Goal: Use online tool/utility: Use online tool/utility

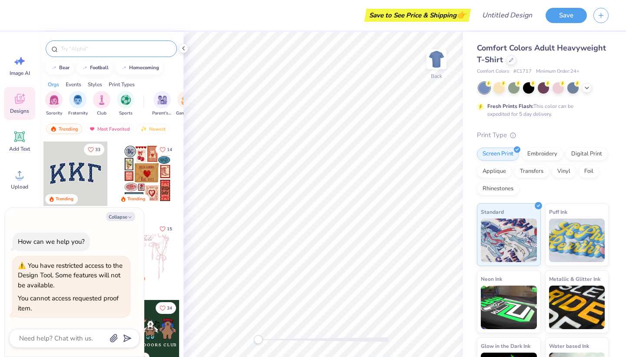
click at [64, 48] on input "text" at bounding box center [115, 48] width 111 height 9
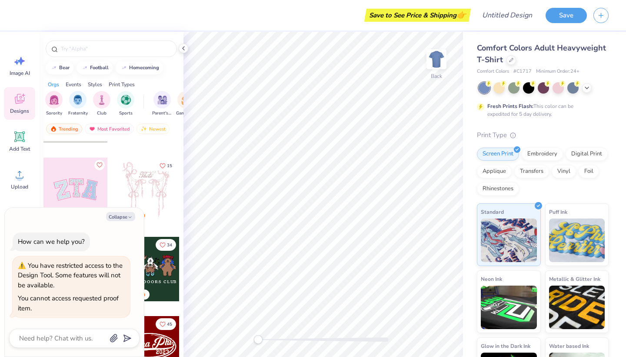
scroll to position [77, 0]
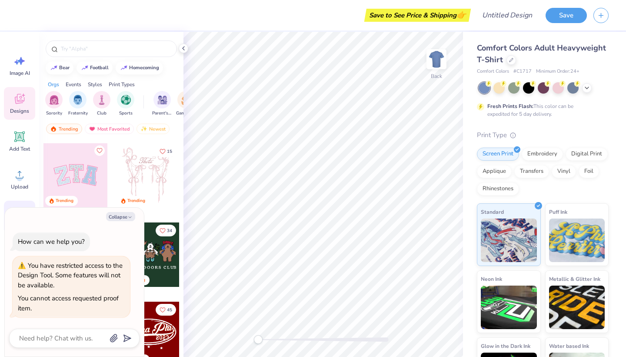
click at [9, 202] on div "Greek" at bounding box center [19, 217] width 31 height 33
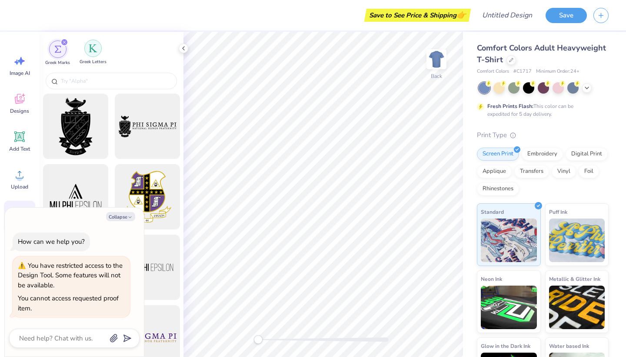
click at [90, 54] on div "filter for Greek Letters" at bounding box center [92, 48] width 17 height 17
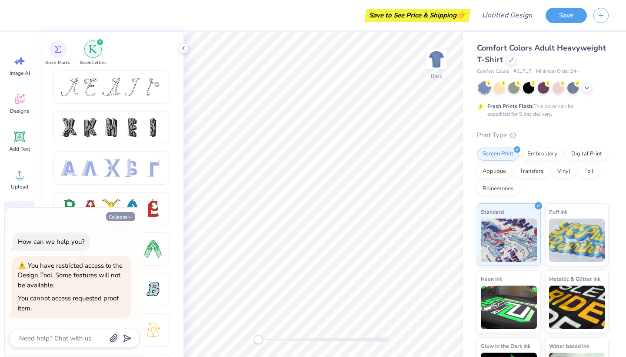
click at [124, 217] on button "Collapse" at bounding box center [120, 216] width 29 height 9
type textarea "x"
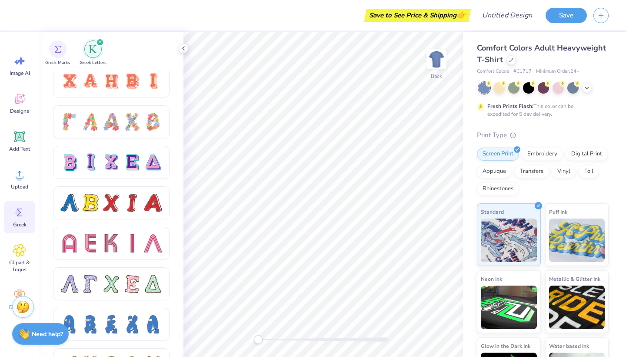
scroll to position [654, 0]
click at [146, 285] on div at bounding box center [153, 283] width 18 height 18
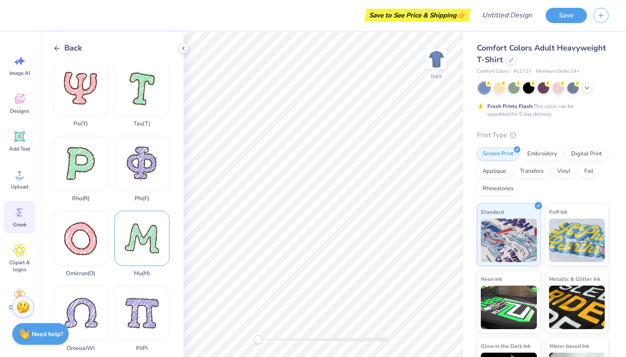
scroll to position [391, 0]
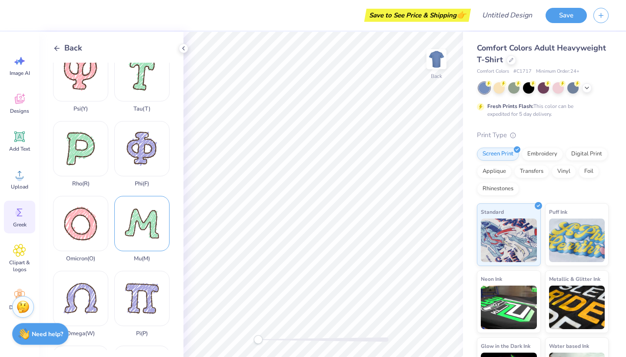
click at [139, 231] on div "Mu ( M )" at bounding box center [141, 229] width 55 height 66
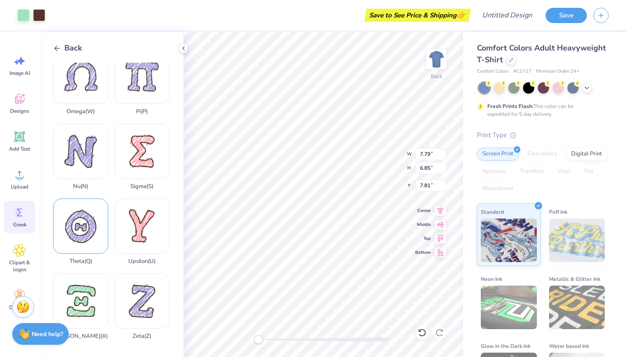
scroll to position [612, 0]
click at [84, 228] on div "Theta ( Q )" at bounding box center [80, 231] width 55 height 66
type input "13.48"
type input "14.62"
type input "5.19"
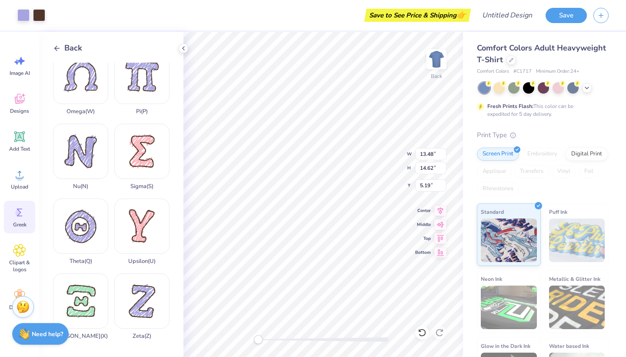
click at [180, 224] on div "Lambda ( L ) Gamma ( G ) Chi ( C ) Epsilon ( E ) Delta ( D ) Beta ( B ) Kappa (…" at bounding box center [118, 206] width 130 height 287
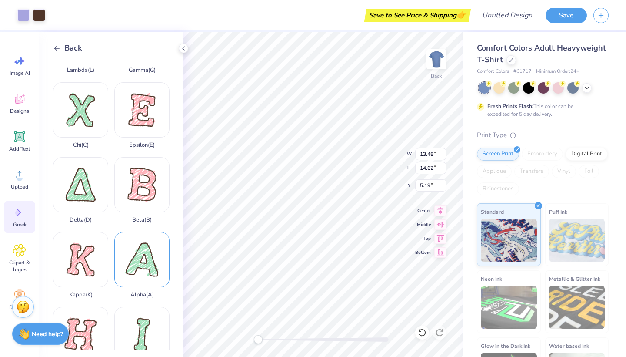
click at [138, 254] on div "Alpha ( A )" at bounding box center [141, 265] width 55 height 66
type input "13.35"
type input "13.65"
type input "5.68"
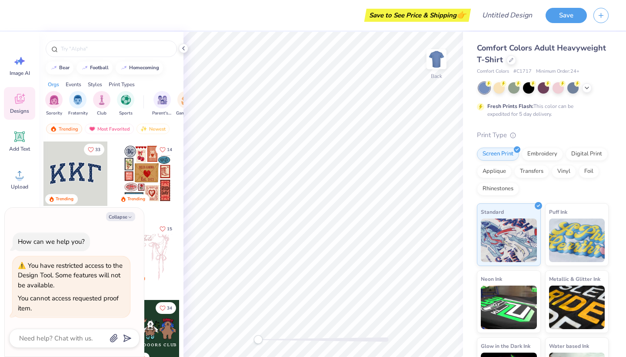
click at [72, 156] on div at bounding box center [75, 173] width 64 height 64
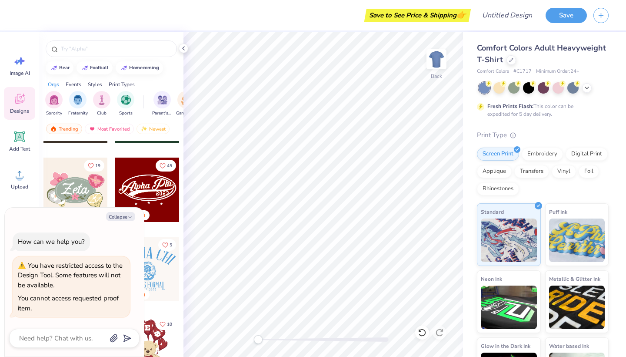
scroll to position [233, 0]
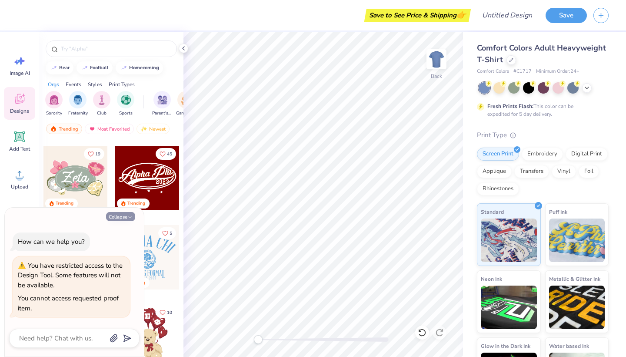
click at [117, 214] on button "Collapse" at bounding box center [120, 216] width 29 height 9
type textarea "x"
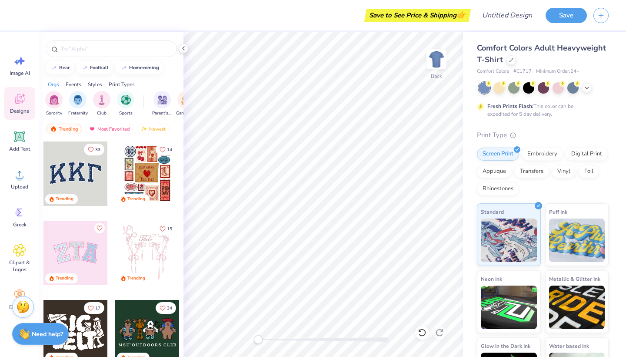
scroll to position [0, 0]
click at [71, 49] on input "text" at bounding box center [115, 48] width 111 height 9
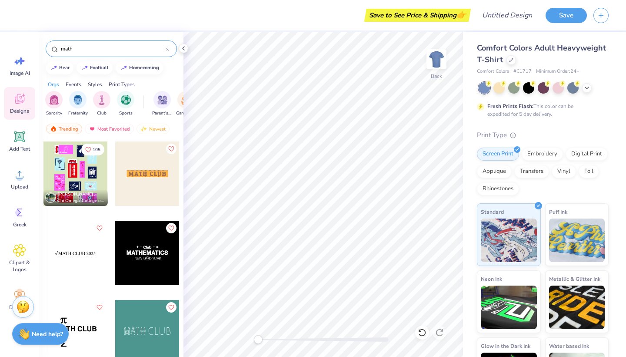
type input "math"
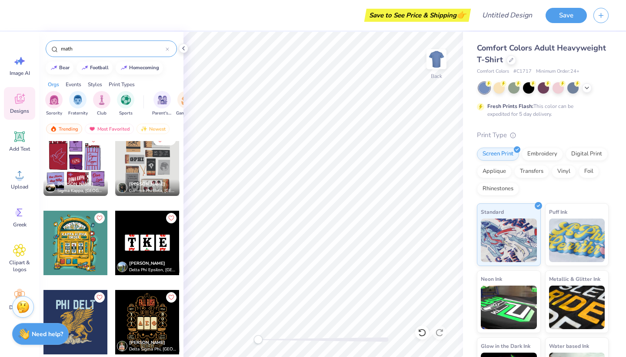
scroll to position [1692, 0]
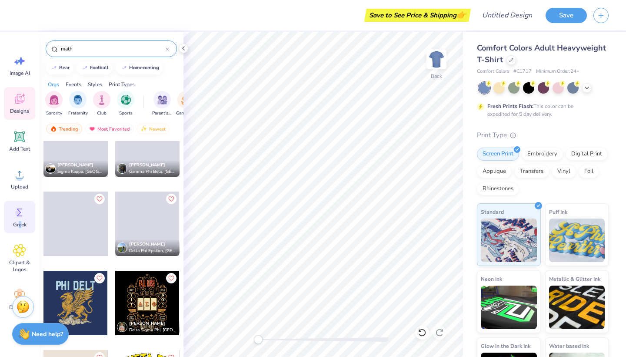
click at [20, 223] on span "Greek" at bounding box center [19, 224] width 13 height 7
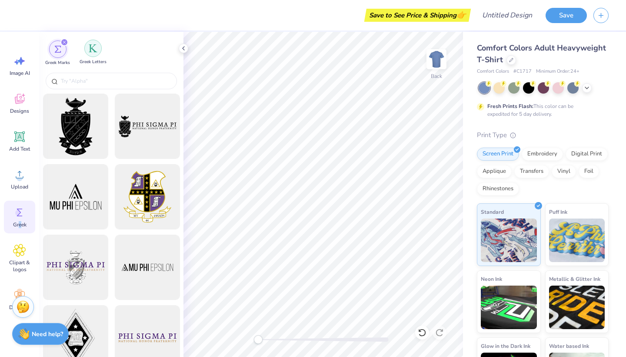
click at [91, 56] on div "filter for Greek Letters" at bounding box center [92, 48] width 17 height 17
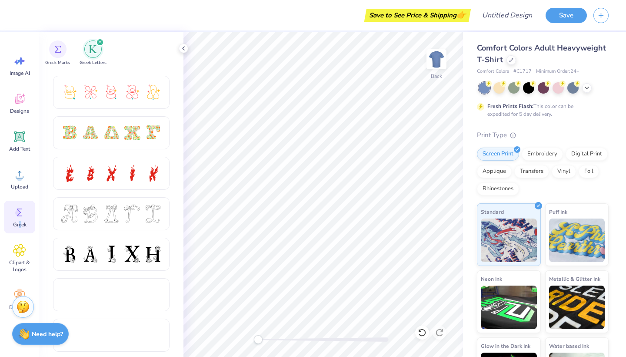
scroll to position [241, 0]
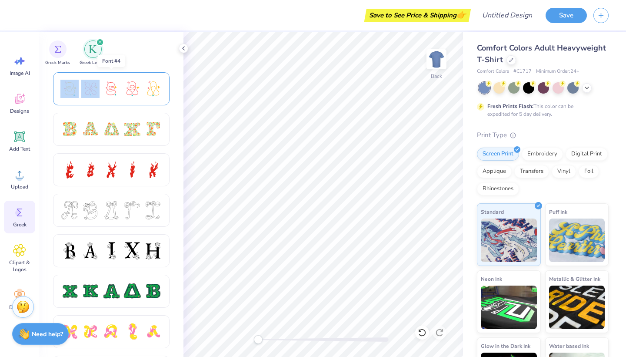
click at [80, 87] on div at bounding box center [111, 89] width 102 height 18
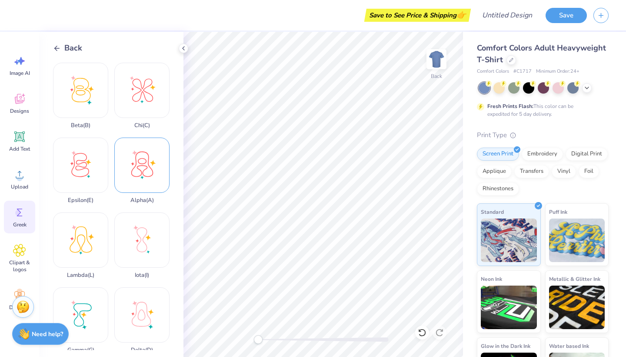
click at [129, 166] on div "Alpha ( A )" at bounding box center [141, 170] width 55 height 66
click at [57, 53] on div "Back" at bounding box center [67, 48] width 29 height 12
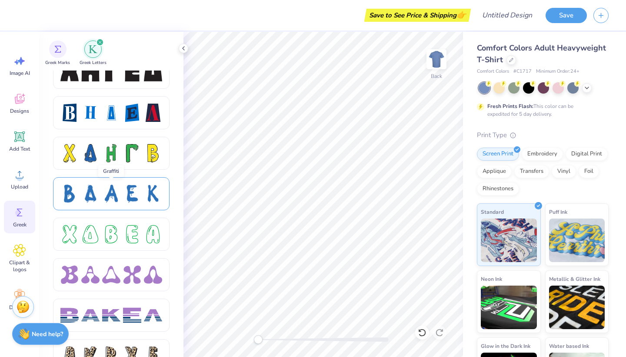
scroll to position [1182, 0]
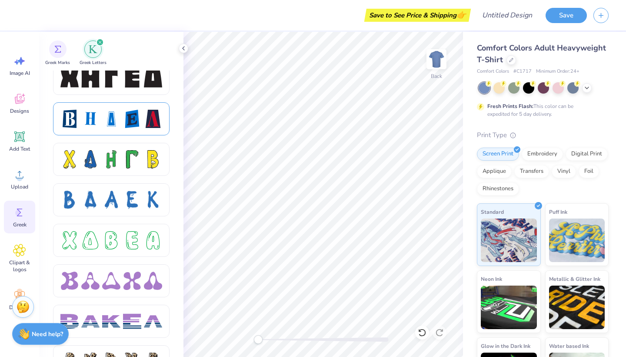
click at [77, 118] on div at bounding box center [69, 119] width 18 height 18
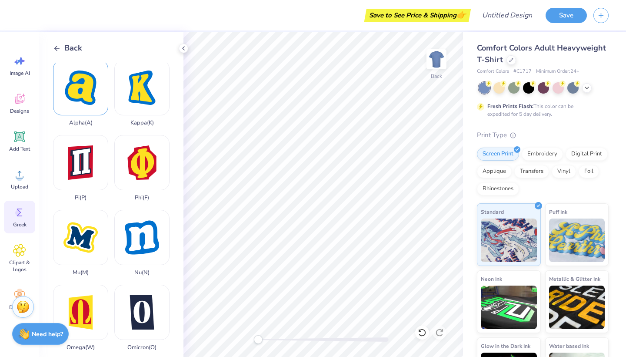
scroll to position [320, 0]
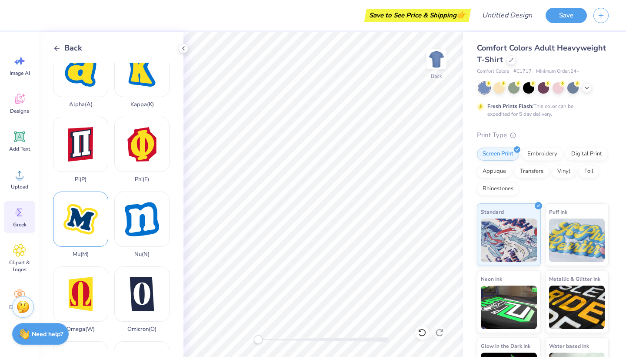
click at [79, 227] on div "Mu ( M )" at bounding box center [80, 224] width 55 height 66
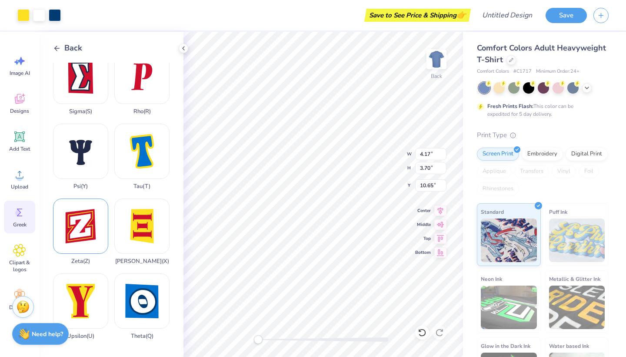
scroll to position [612, 0]
click at [125, 293] on div "Theta ( Q )" at bounding box center [141, 306] width 55 height 66
type input "3.32"
type input "3.44"
type input "10.78"
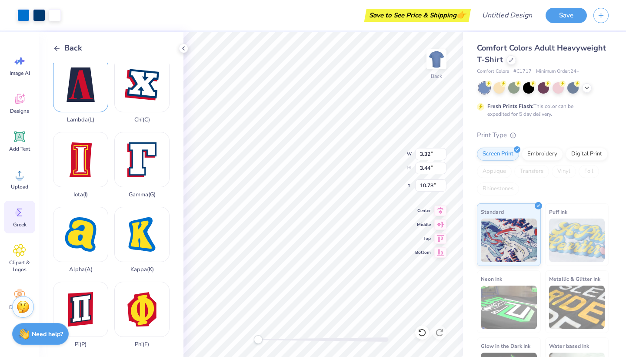
scroll to position [156, 0]
click at [70, 214] on div "Alpha ( A )" at bounding box center [80, 239] width 55 height 66
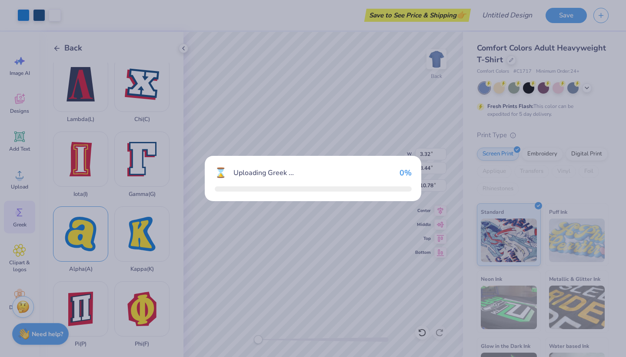
type input "2.73"
type input "3.00"
type input "11.00"
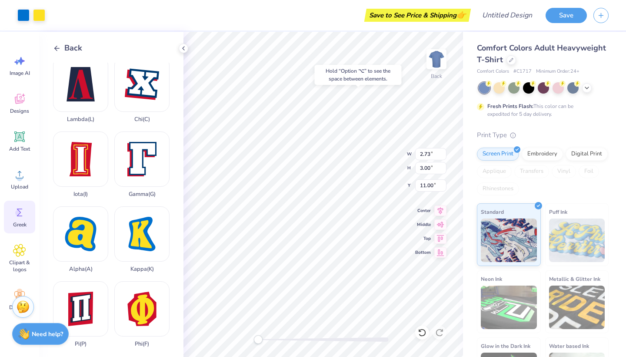
type input "3.32"
type input "3.44"
type input "10.78"
type input "4.17"
type input "3.70"
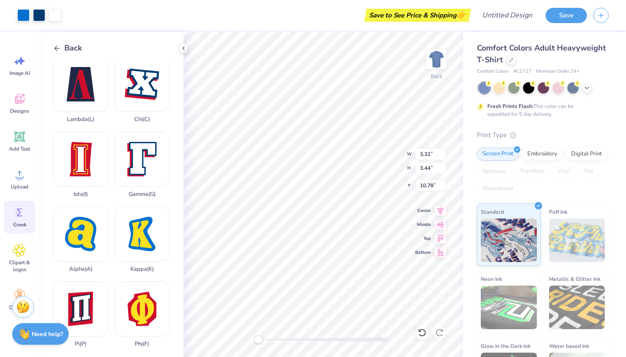
type input "10.65"
type input "2.73"
type input "3.00"
type input "2.04"
type input "3.32"
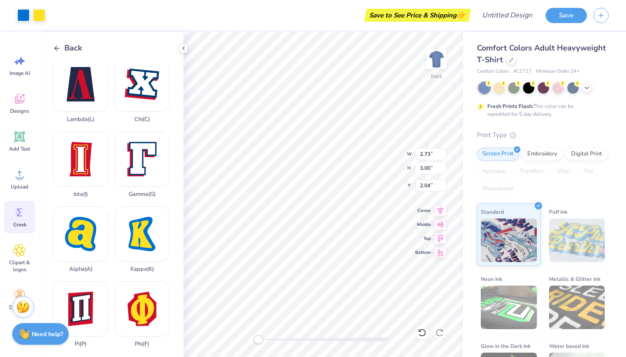
type input "3.44"
type input "11.80"
type input "2.73"
type input "3.00"
type input "1.85"
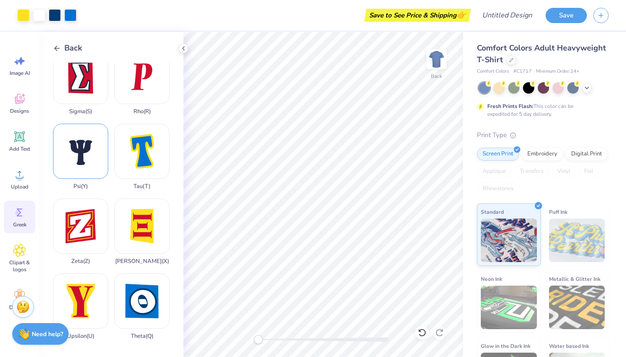
scroll to position [612, 0]
click at [55, 47] on icon at bounding box center [57, 48] width 8 height 8
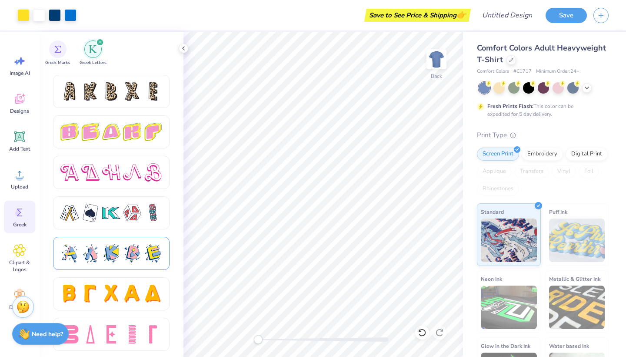
scroll to position [1452, 0]
click at [88, 215] on div at bounding box center [90, 213] width 18 height 18
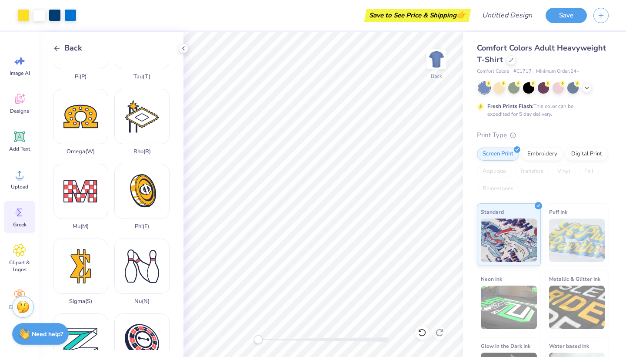
scroll to position [498, 0]
click at [83, 197] on div "Mu ( M )" at bounding box center [80, 196] width 55 height 66
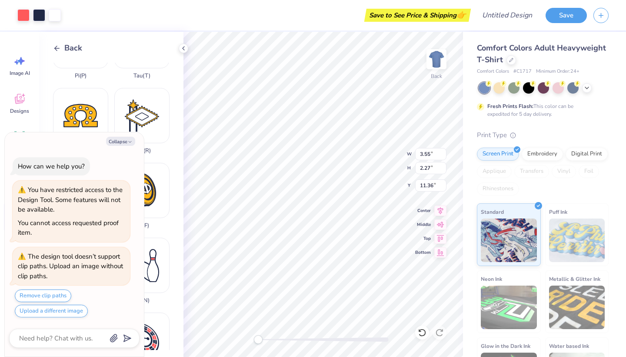
click at [123, 137] on div "Collapse How can we help you? You have restricted access to the Design Tool. So…" at bounding box center [74, 244] width 139 height 224
click at [122, 140] on button "Collapse" at bounding box center [120, 141] width 29 height 9
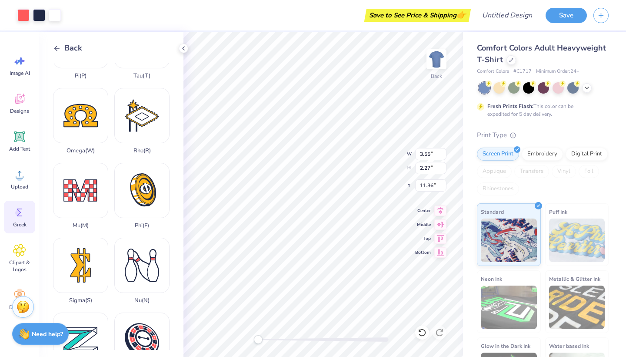
type textarea "x"
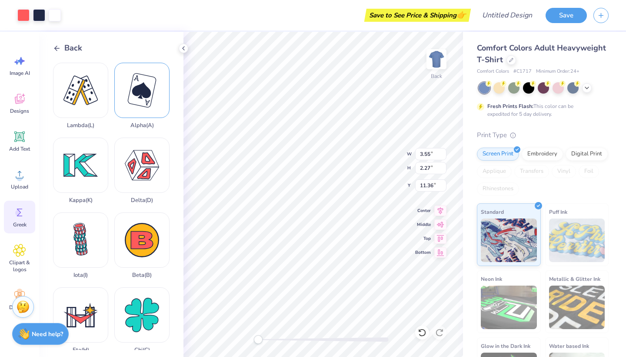
scroll to position [0, 0]
click at [148, 109] on div "Alpha ( A )" at bounding box center [141, 96] width 55 height 66
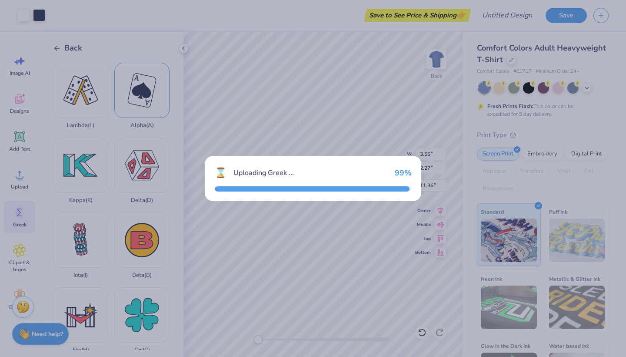
type input "2.44"
type input "2.95"
type input "11.02"
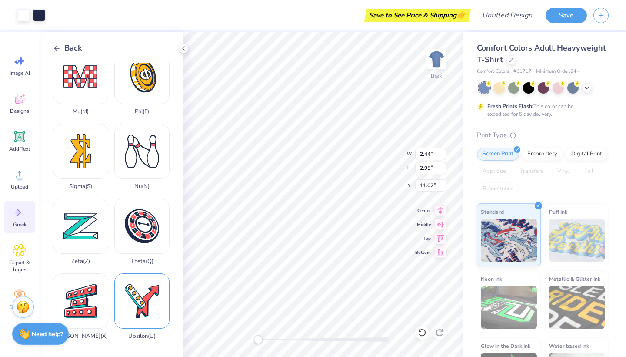
scroll to position [612, 0]
click at [147, 248] on div "Theta ( Q )" at bounding box center [141, 231] width 55 height 66
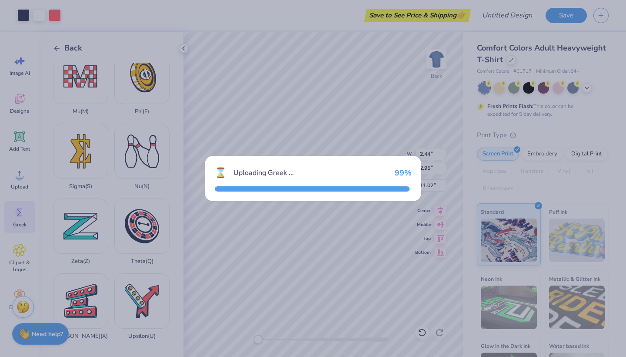
type input "2.99"
type input "2.96"
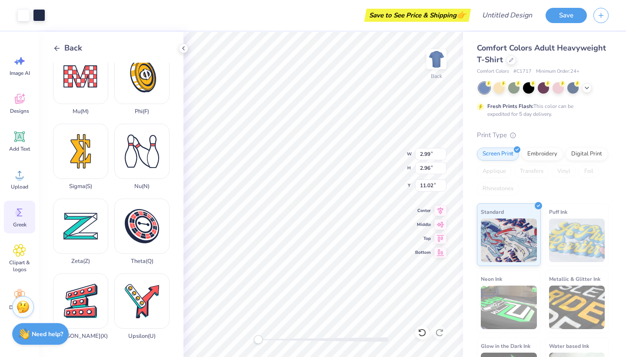
type input "2.44"
type input "2.95"
type input "3.55"
type input "2.27"
type input "11.36"
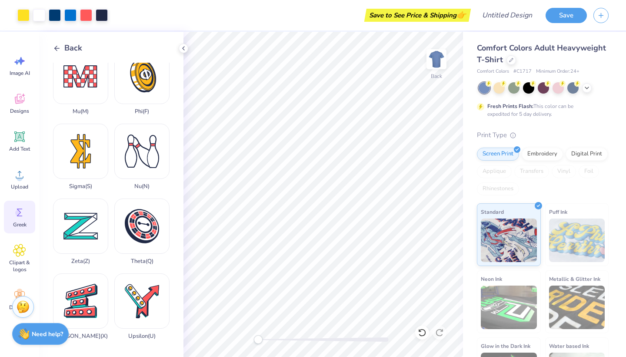
click at [52, 44] on div "Back Lambda ( L ) Alpha ( A ) Kappa ( K ) Delta ( D ) Iota ( I ) Beta ( B ) Eta…" at bounding box center [111, 194] width 144 height 325
click at [57, 52] on icon at bounding box center [57, 48] width 8 height 8
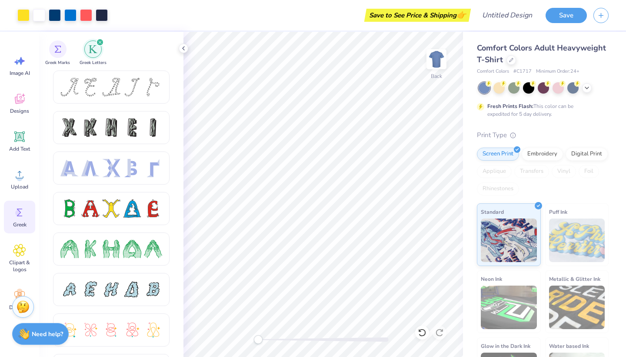
scroll to position [0, 0]
click at [57, 51] on img "filter for Greek Marks" at bounding box center [57, 48] width 7 height 7
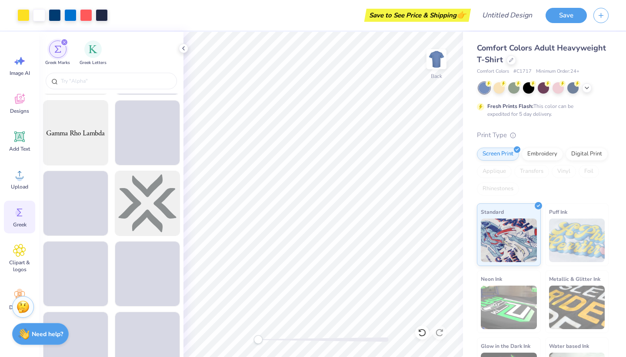
scroll to position [1474, 0]
click at [84, 55] on div "Greek Letters" at bounding box center [93, 53] width 27 height 26
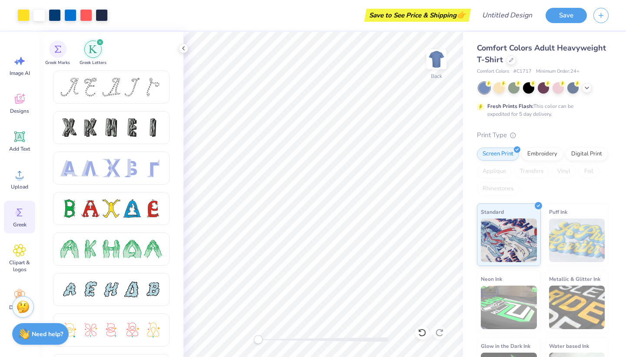
scroll to position [0, 0]
